Goal: Task Accomplishment & Management: Manage account settings

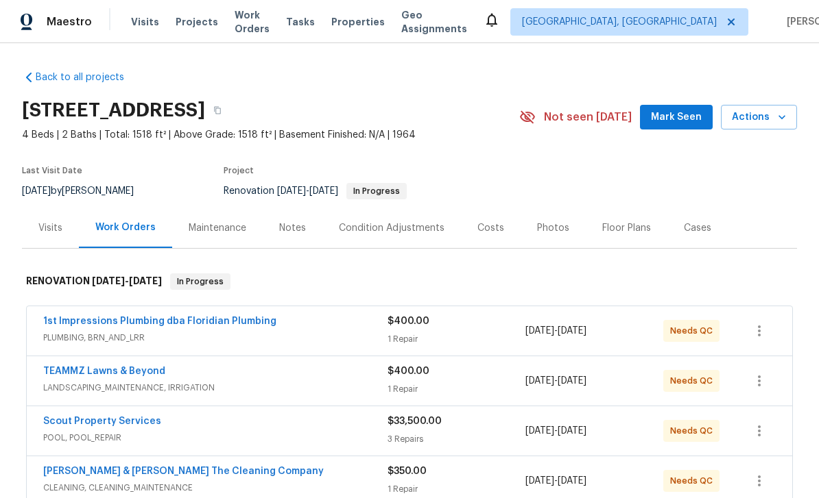
scroll to position [198, 0]
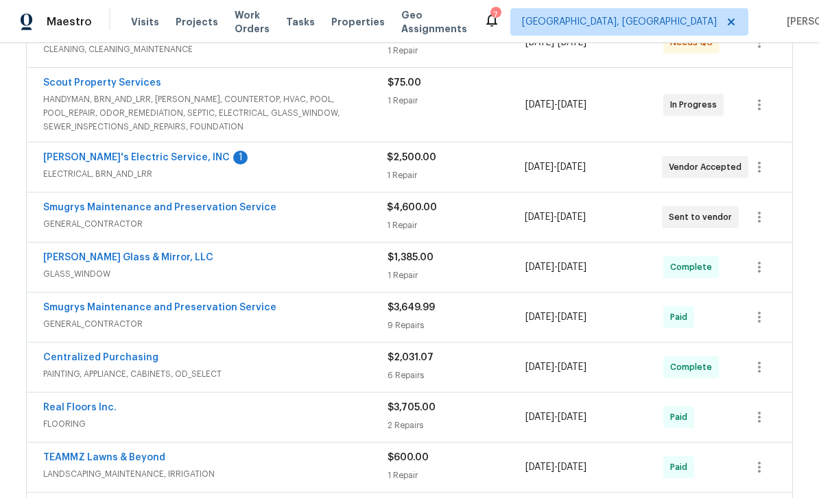
scroll to position [436, 0]
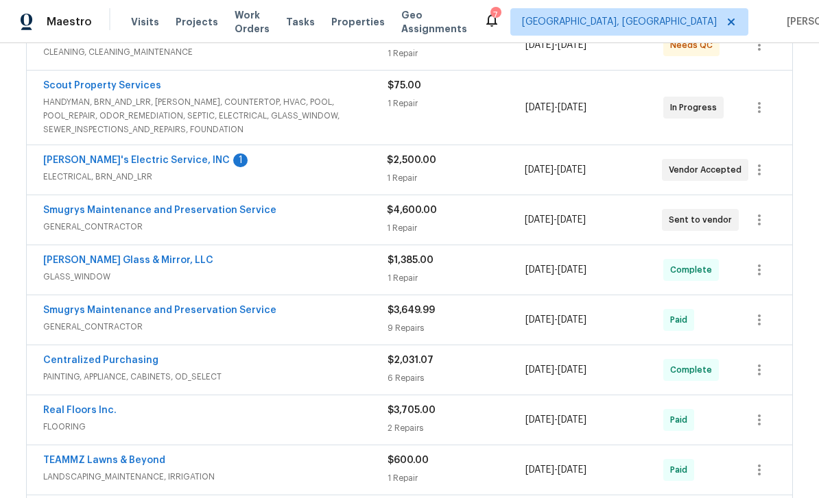
click at [84, 172] on span "ELECTRICAL, BRN_AND_LRR" at bounding box center [214, 177] width 343 height 14
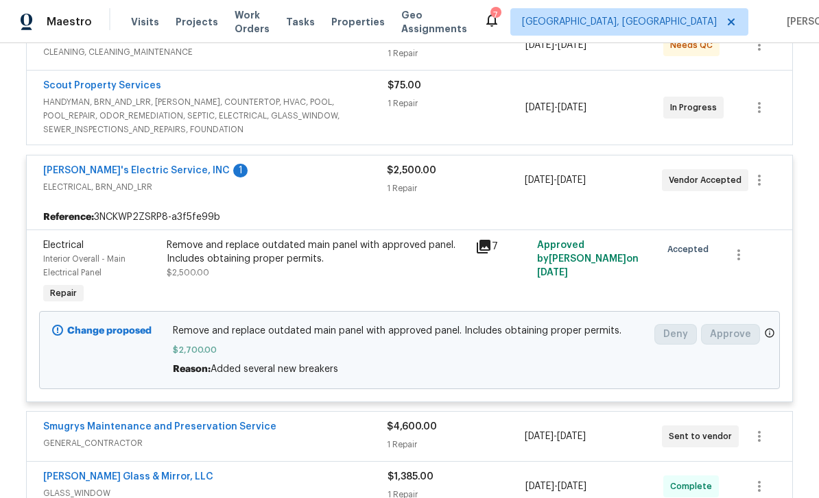
click at [78, 166] on link "Jack's Electric Service, INC" at bounding box center [136, 171] width 186 height 10
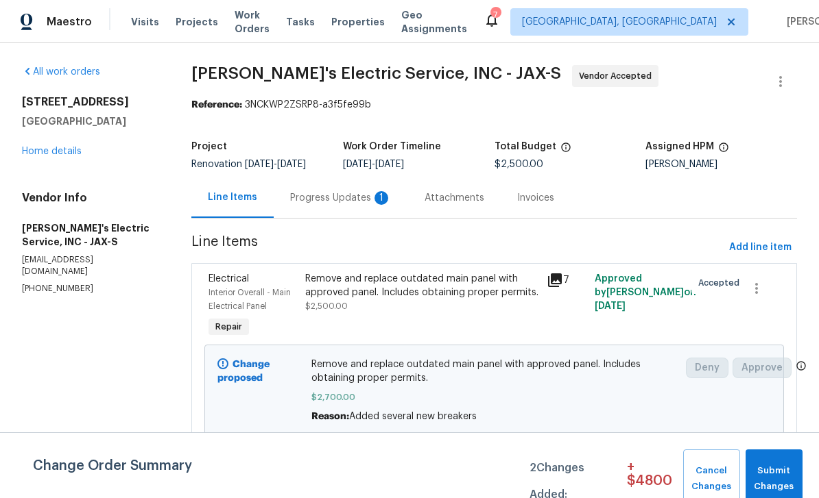
click at [317, 191] on div "Progress Updates 1" at bounding box center [341, 198] width 134 height 40
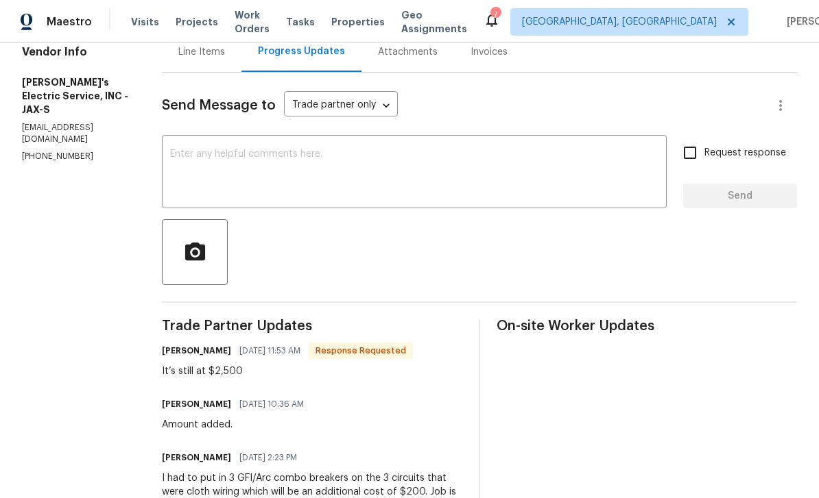
scroll to position [200, 0]
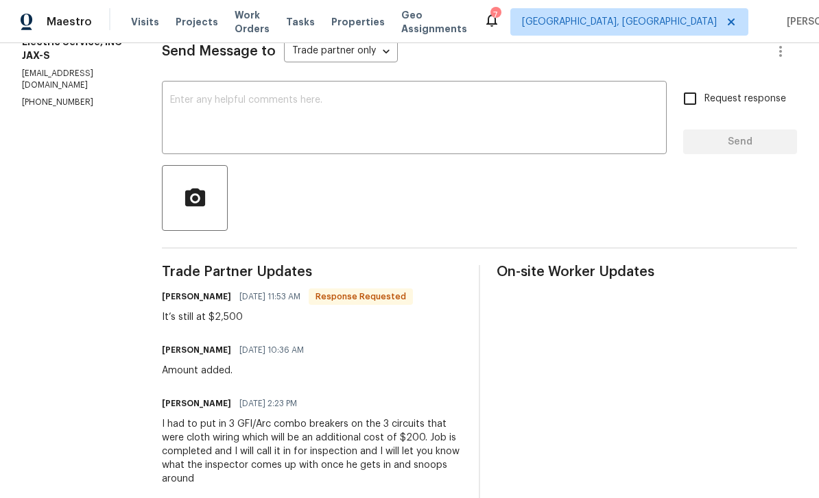
click at [400, 109] on textarea at bounding box center [414, 119] width 488 height 48
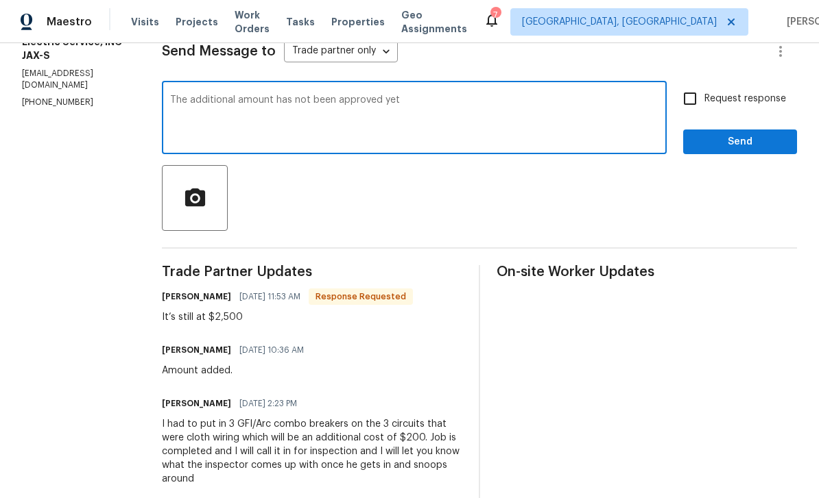
type textarea "The additional amount has not been approved yet"
click at [747, 134] on span "Send" at bounding box center [740, 142] width 92 height 17
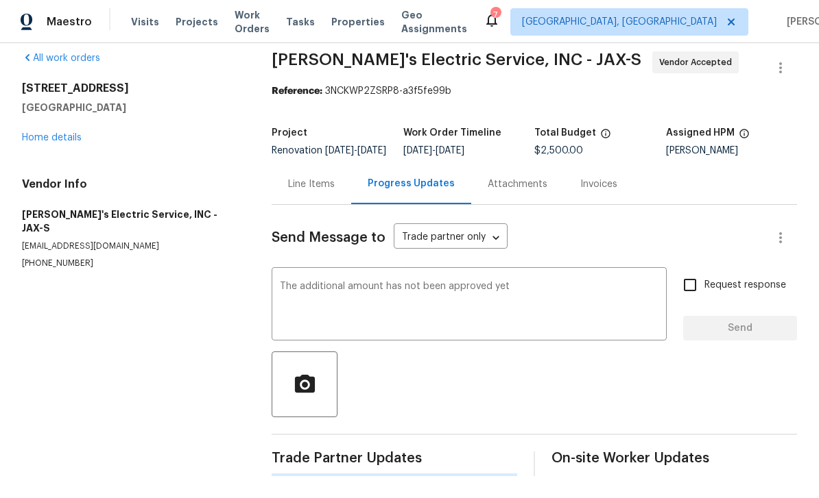
scroll to position [0, 0]
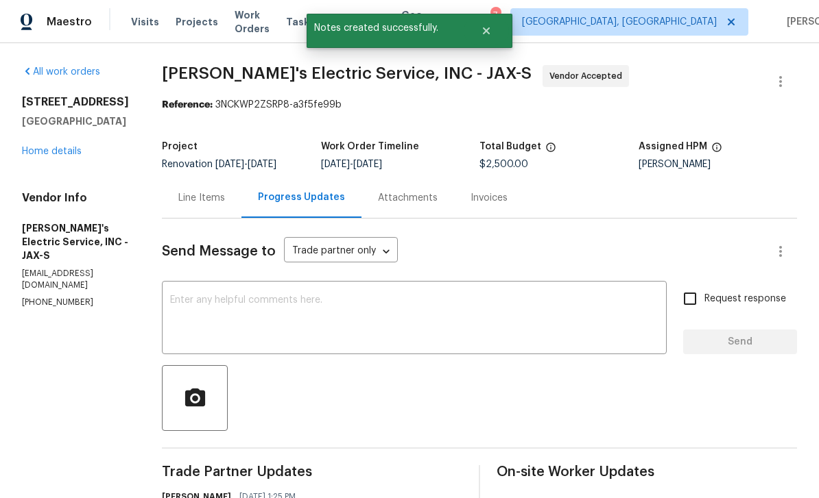
click at [40, 156] on link "Home details" at bounding box center [52, 152] width 60 height 10
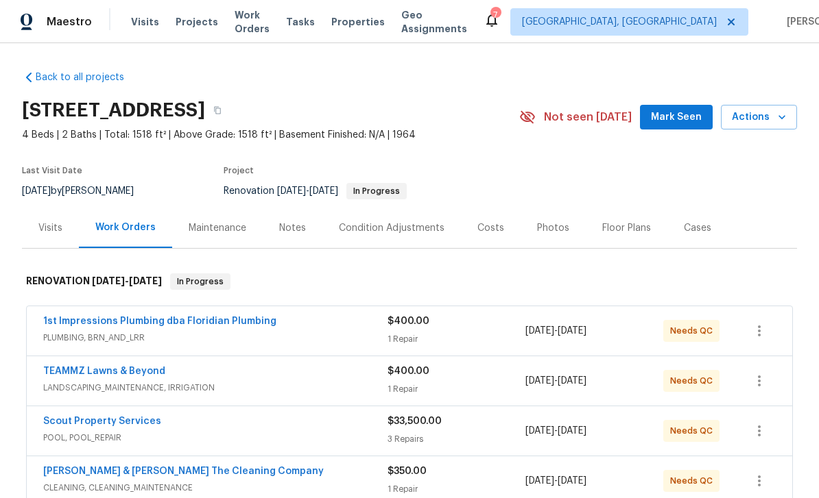
click at [688, 112] on span "Mark Seen" at bounding box center [676, 117] width 51 height 17
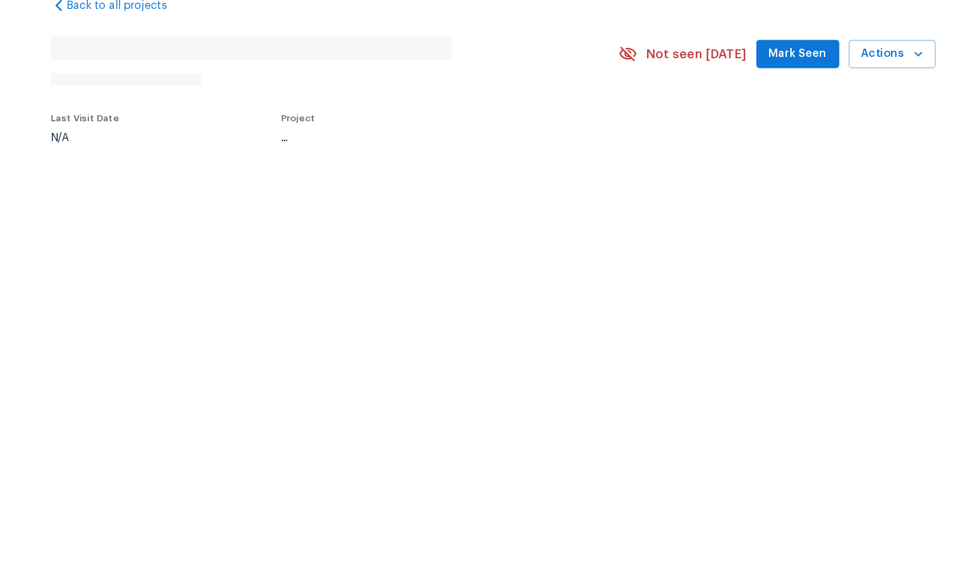
scroll to position [73, 50]
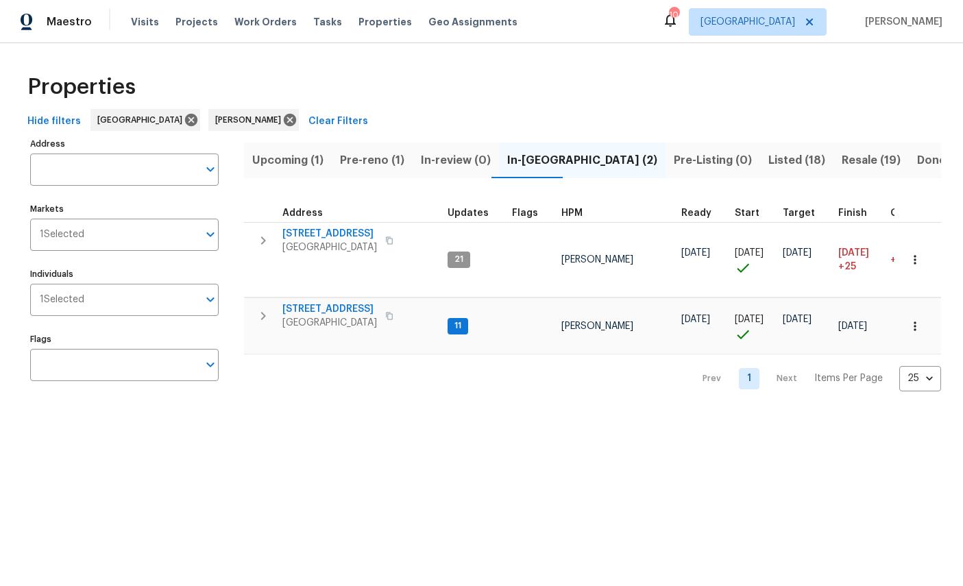
scroll to position [22, 313]
